Goal: Information Seeking & Learning: Learn about a topic

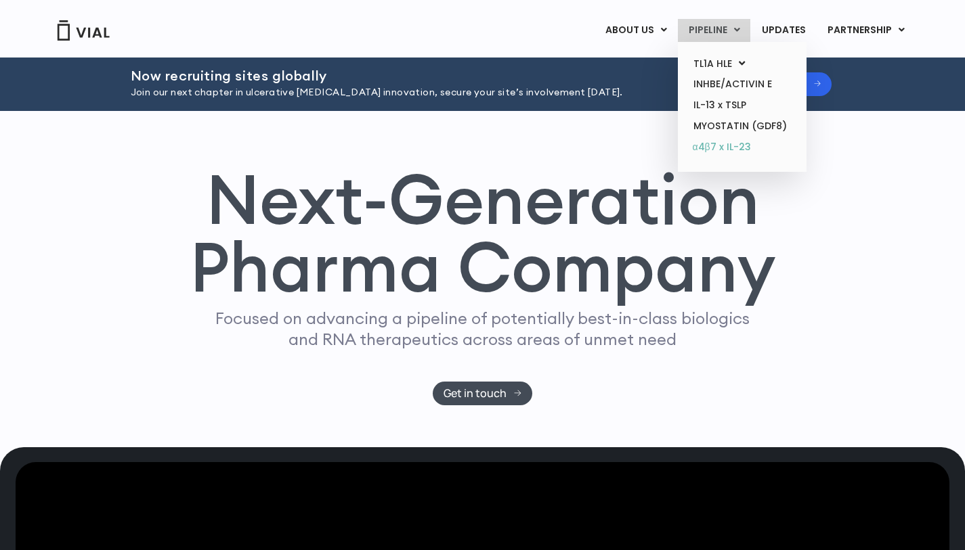
click at [722, 154] on link "α4β7 x IL-23" at bounding box center [741, 148] width 118 height 22
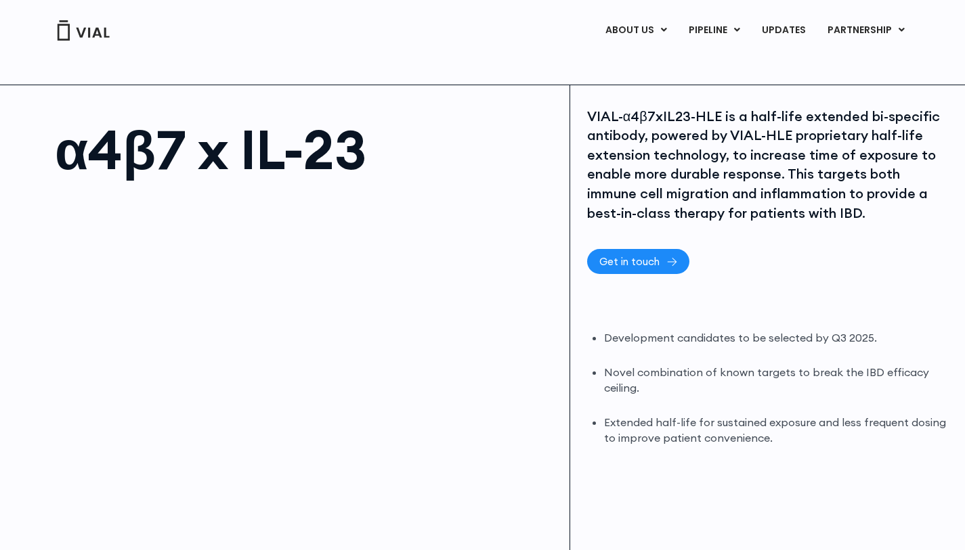
click at [656, 257] on span "Get in touch" at bounding box center [629, 262] width 60 height 10
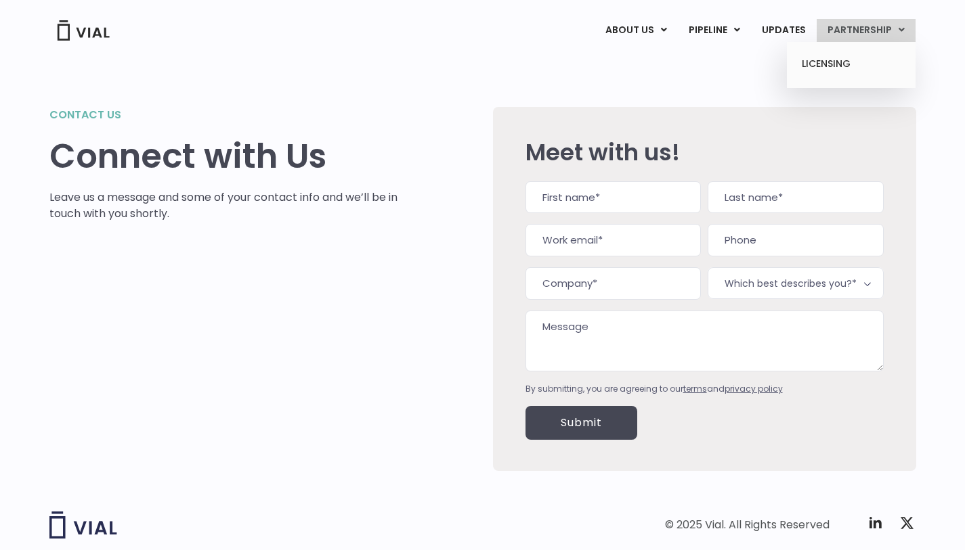
click at [862, 28] on link "PARTNERSHIP" at bounding box center [865, 30] width 99 height 23
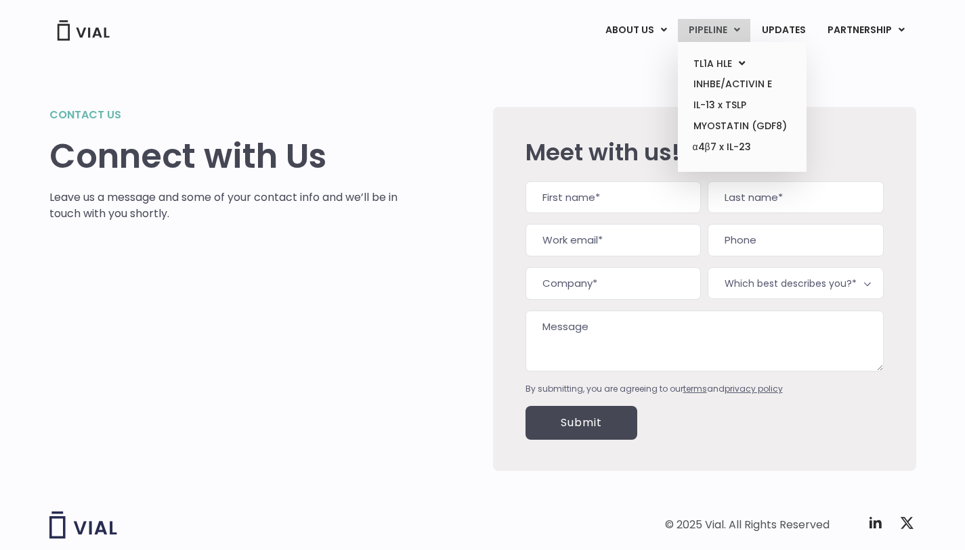
click at [747, 21] on link "PIPELINE" at bounding box center [714, 30] width 72 height 23
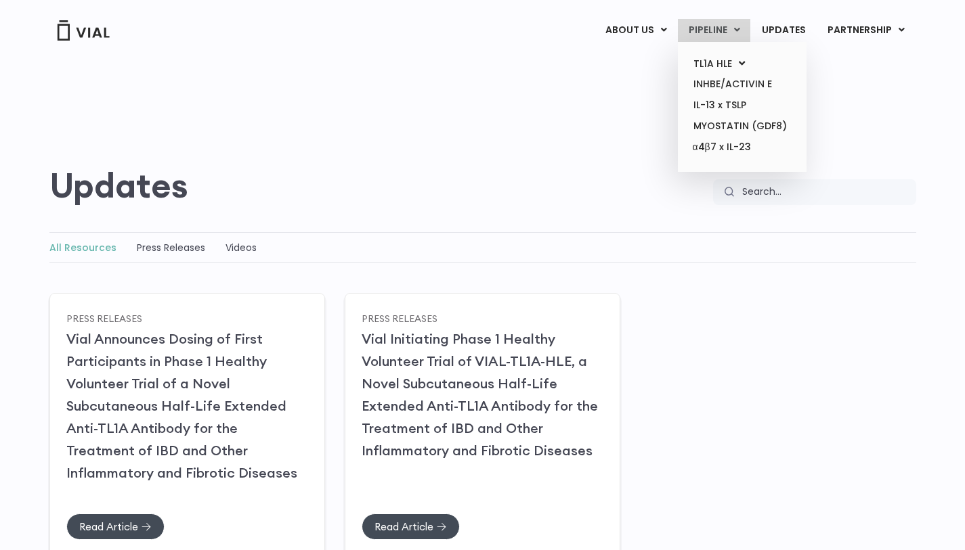
click at [746, 28] on link "PIPELINE" at bounding box center [714, 30] width 72 height 23
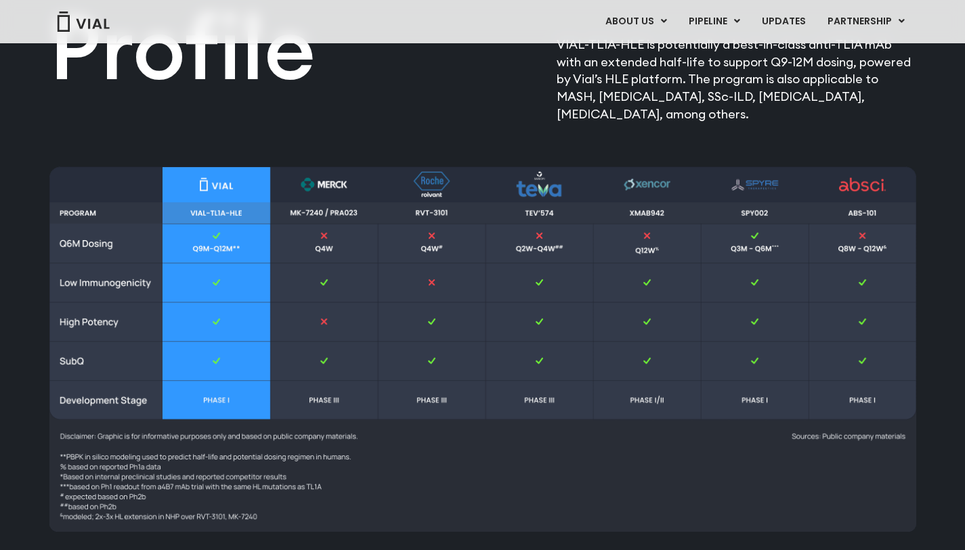
scroll to position [1916, 0]
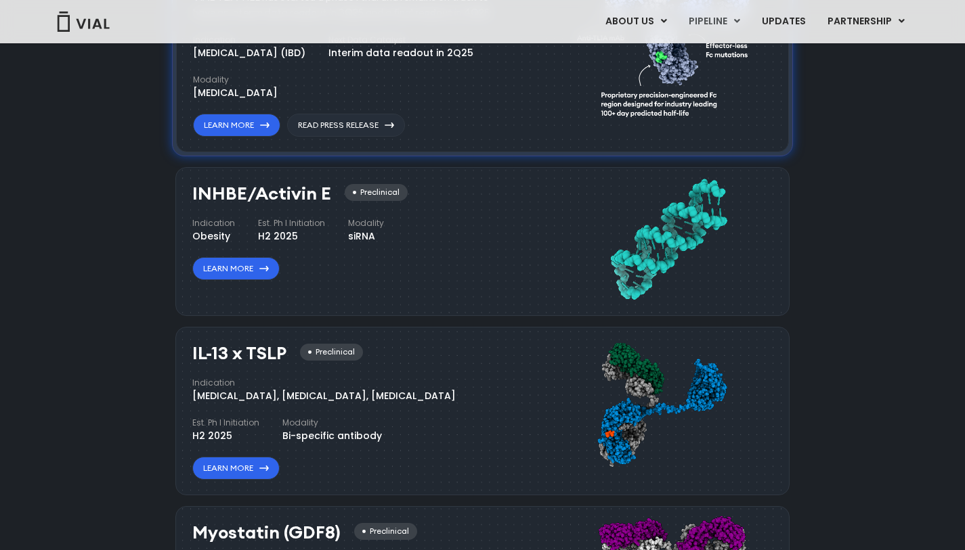
scroll to position [1111, 0]
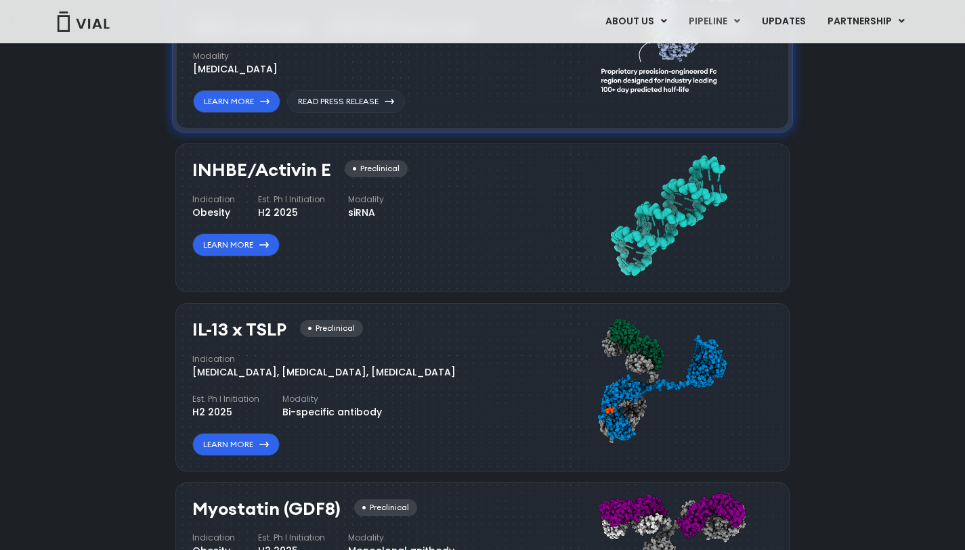
click at [424, 227] on div "INHBE/Activin E Preclinical Indication Obesity Est. Ph I Initiation H2 2025 Mod…" at bounding box center [356, 208] width 328 height 96
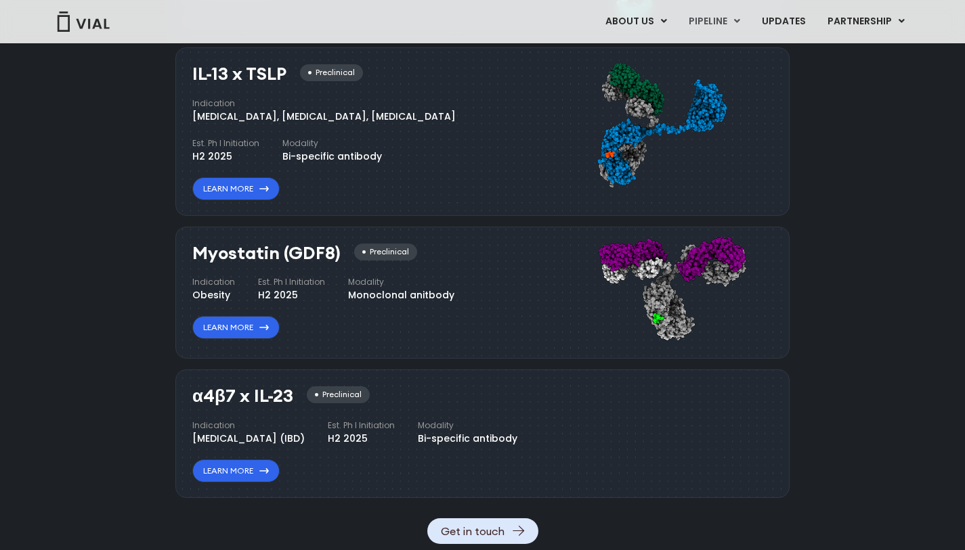
scroll to position [1449, 0]
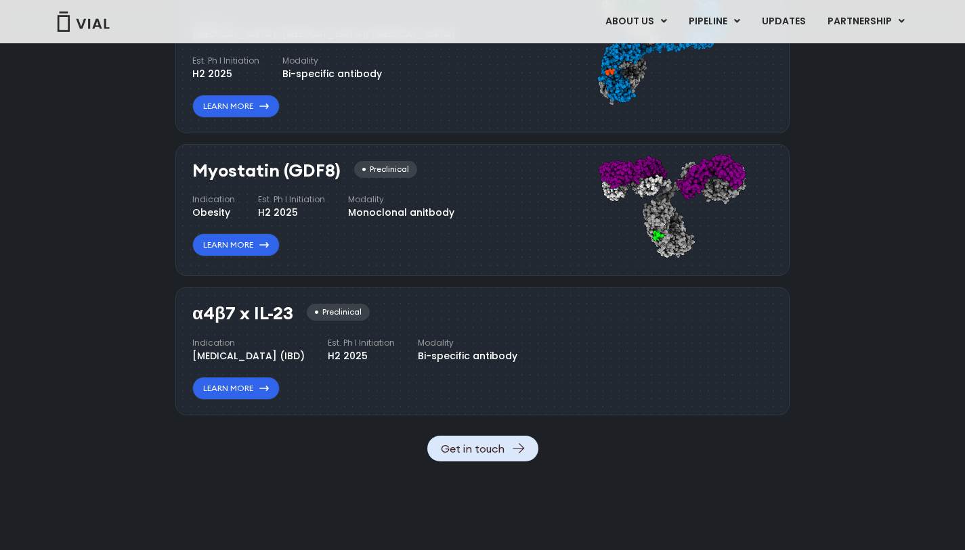
drag, startPoint x: 332, startPoint y: 413, endPoint x: 309, endPoint y: 417, distance: 22.7
click at [332, 400] on div "α4β7 x IL-23 Preclinical Indication Inflammatory bowel disease (IBD) Est. Ph I …" at bounding box center [356, 352] width 328 height 96
click at [252, 400] on link "Learn More" at bounding box center [235, 388] width 87 height 23
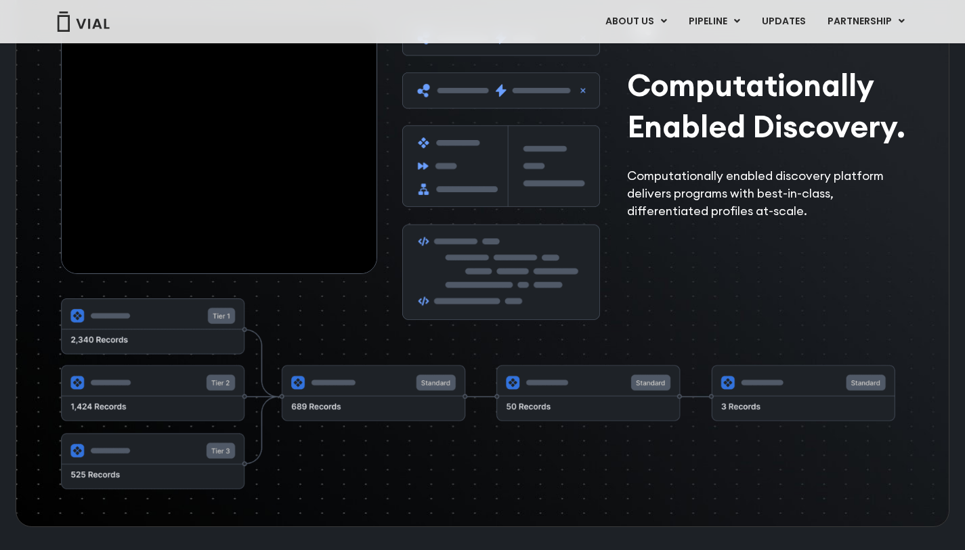
scroll to position [2237, 0]
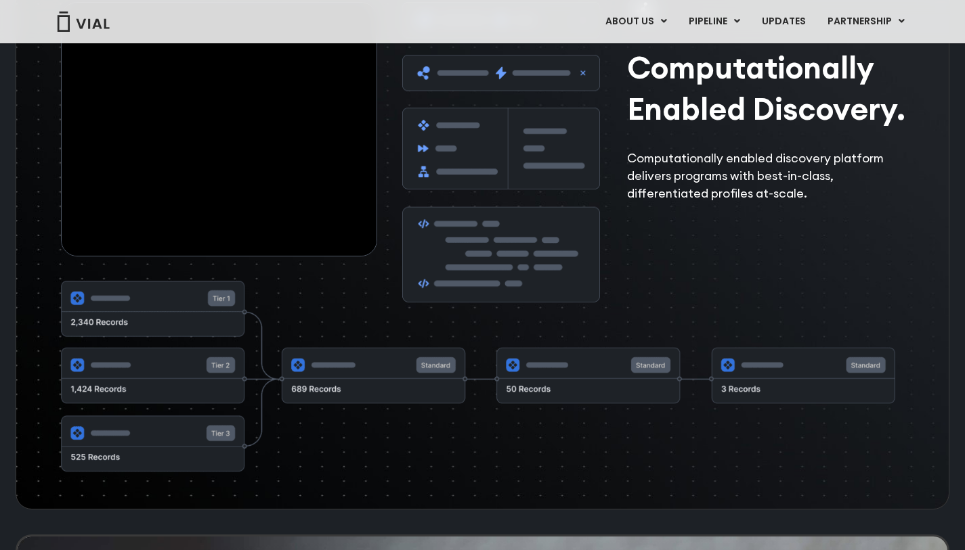
click at [703, 194] on p "Computationally enabled discovery platform delivers programs with best-in-class…" at bounding box center [769, 176] width 285 height 53
click at [289, 457] on img at bounding box center [478, 377] width 834 height 192
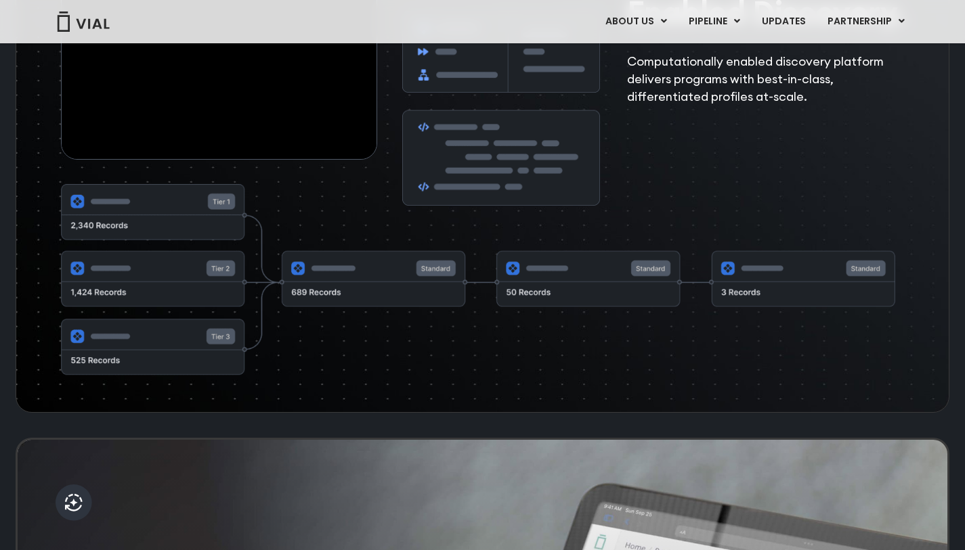
scroll to position [2302, 0]
